Goal: Book appointment/travel/reservation

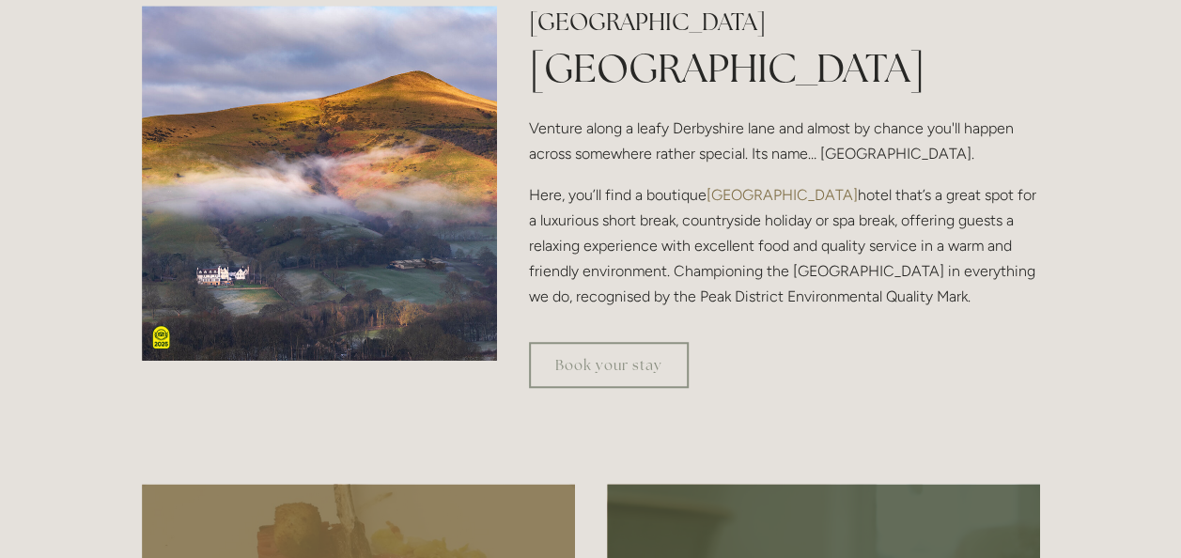
scroll to position [582, 0]
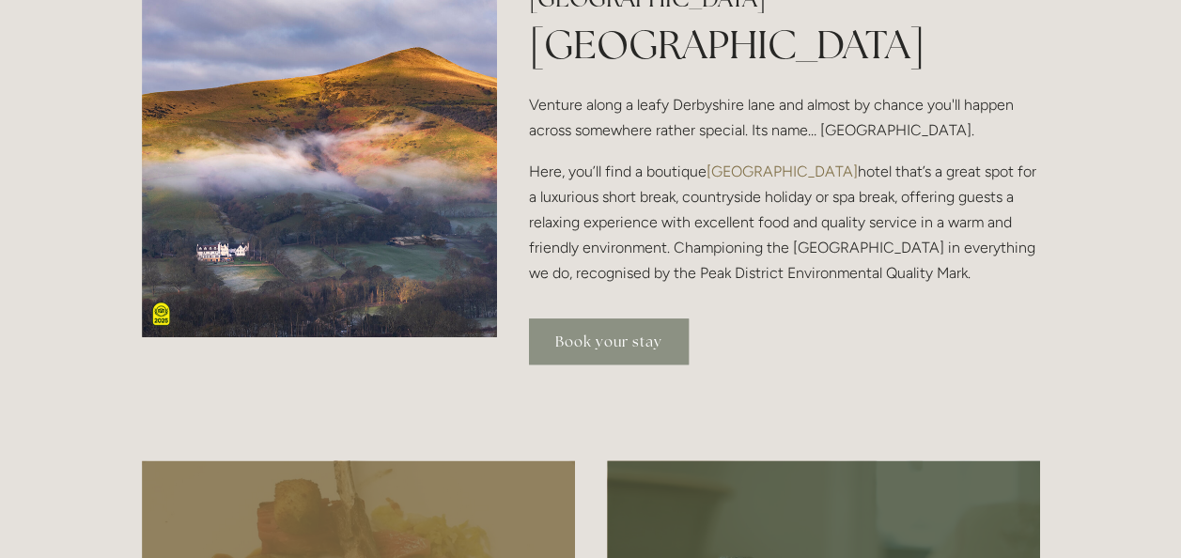
click at [599, 342] on link "Book your stay" at bounding box center [609, 341] width 160 height 46
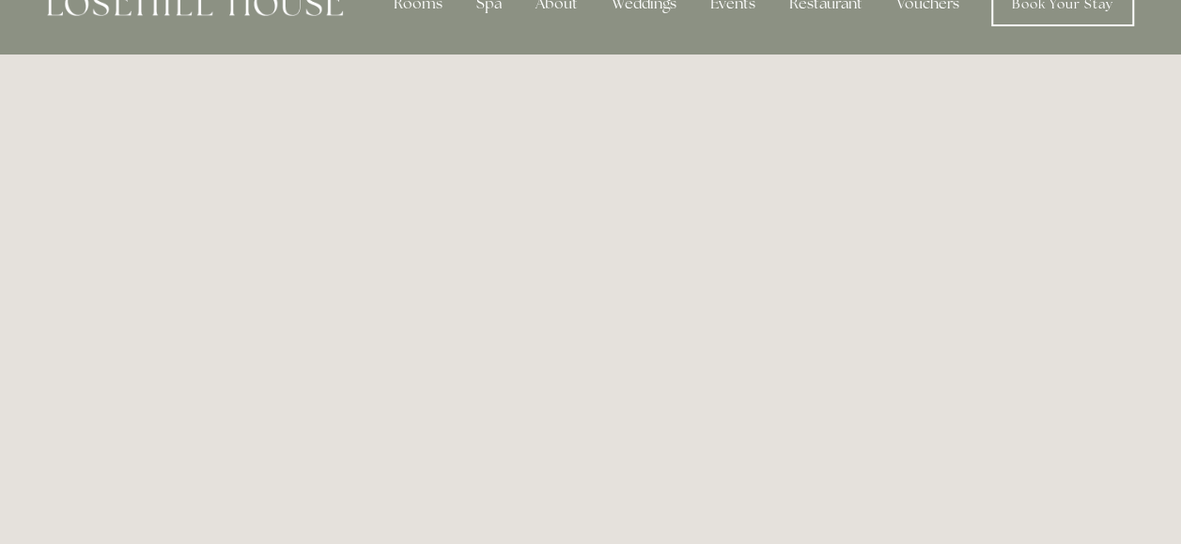
scroll to position [46, 0]
